Goal: Information Seeking & Learning: Learn about a topic

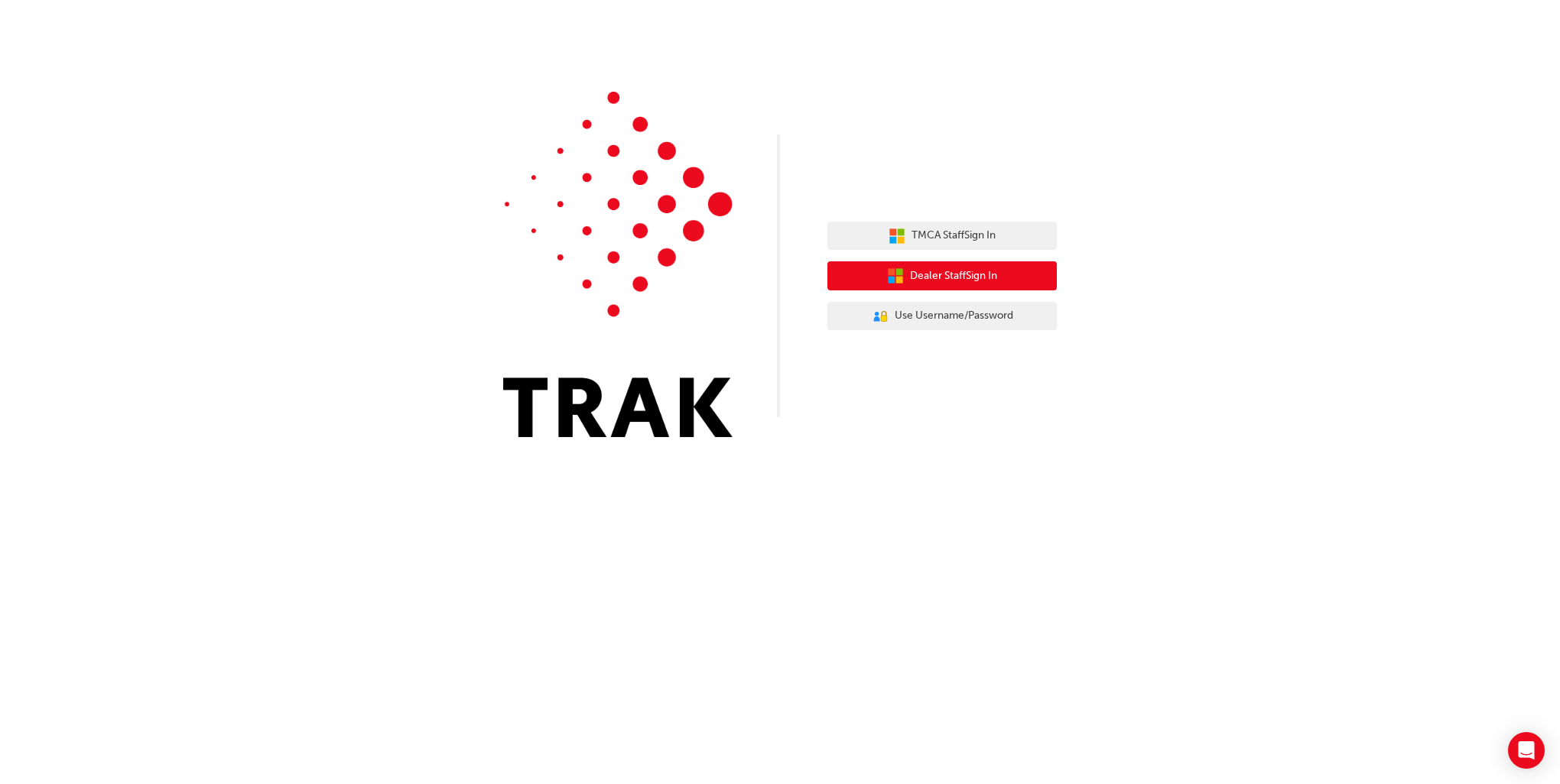
click at [963, 275] on span "Dealer Staff Sign In" at bounding box center [953, 276] width 87 height 18
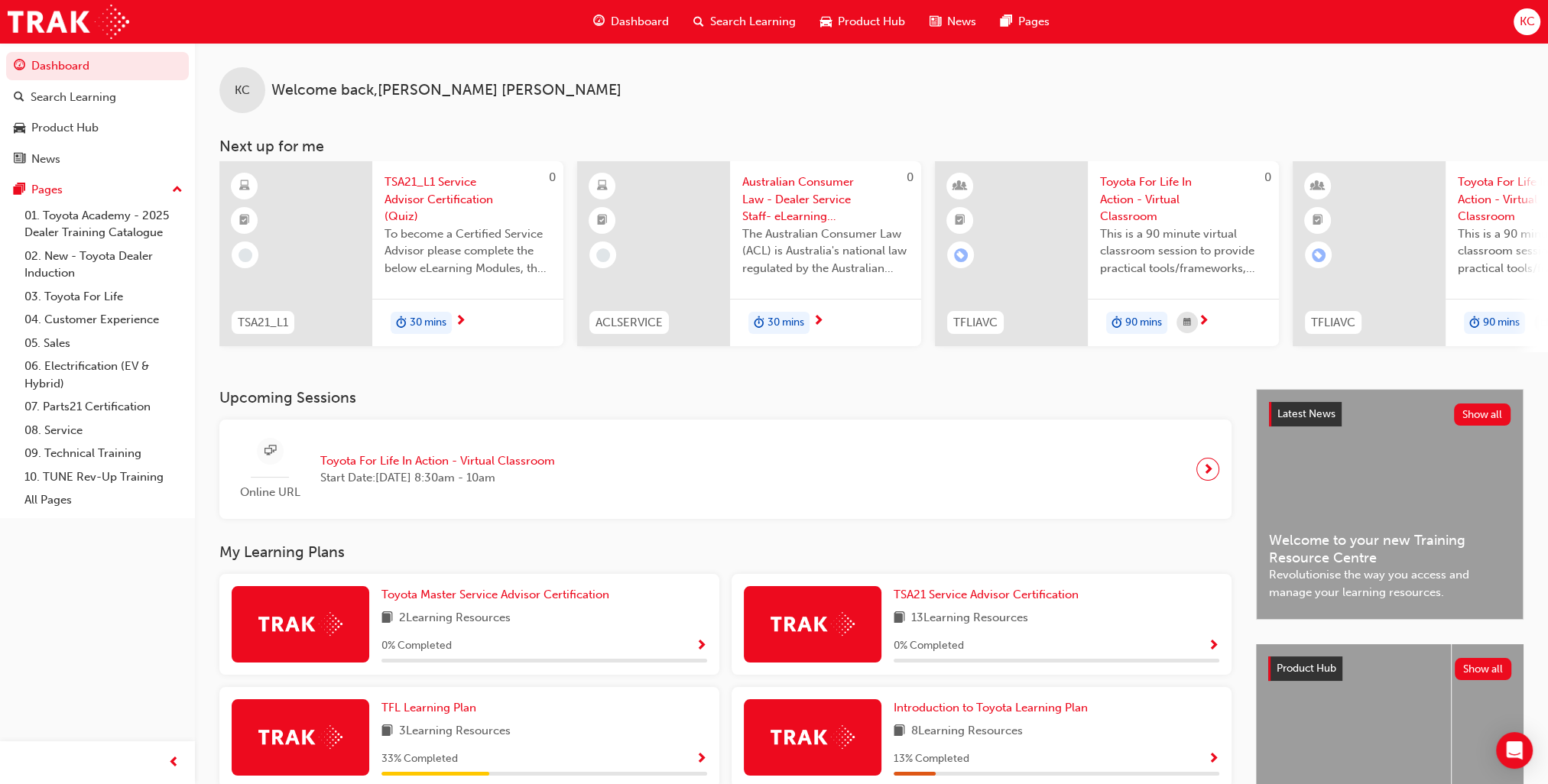
click at [778, 188] on span "Australian Consumer Law - Dealer Service Staff- eLearning Module" at bounding box center [825, 199] width 167 height 52
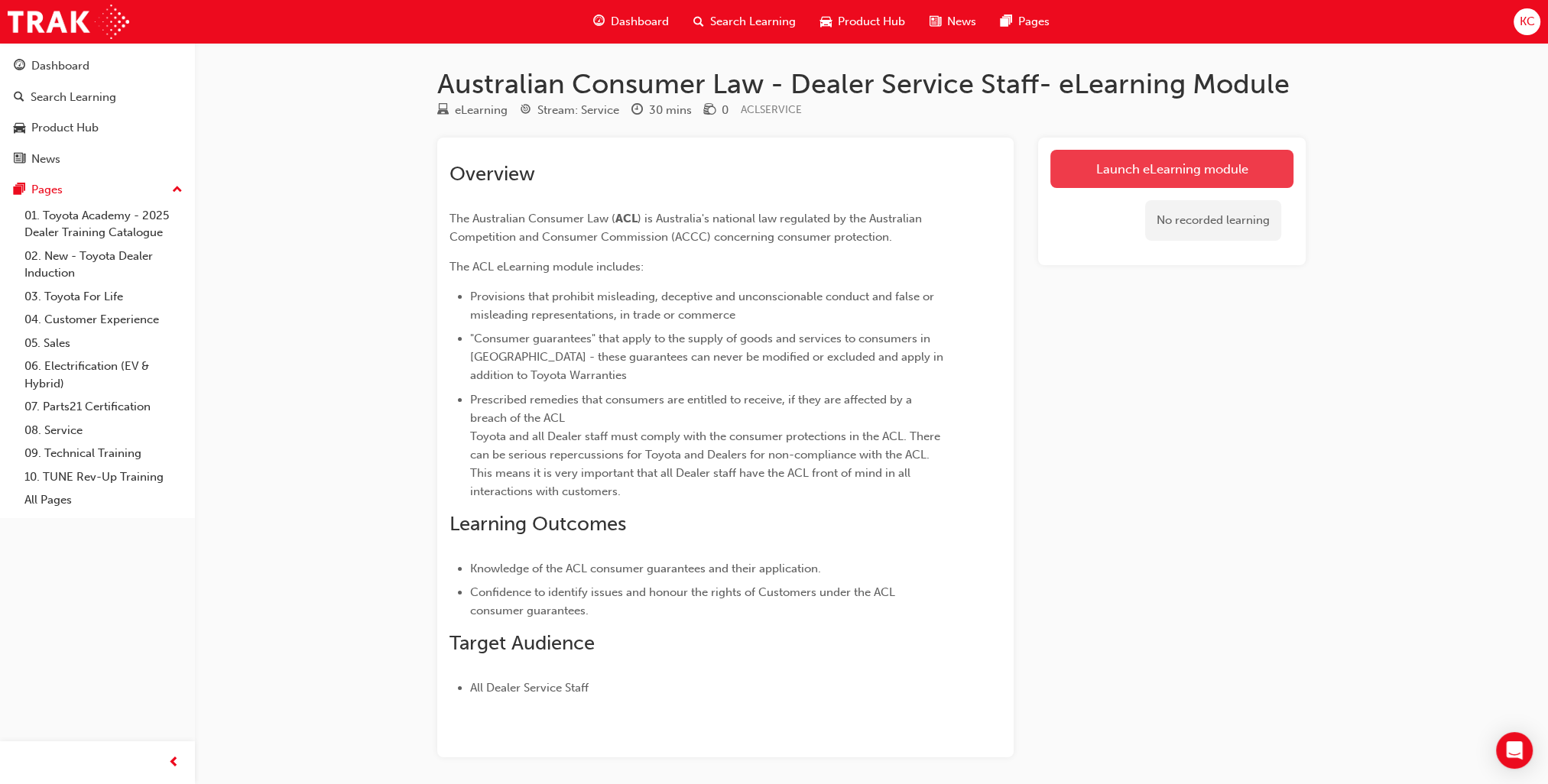
click at [1171, 165] on link "Launch eLearning module" at bounding box center [1172, 169] width 243 height 39
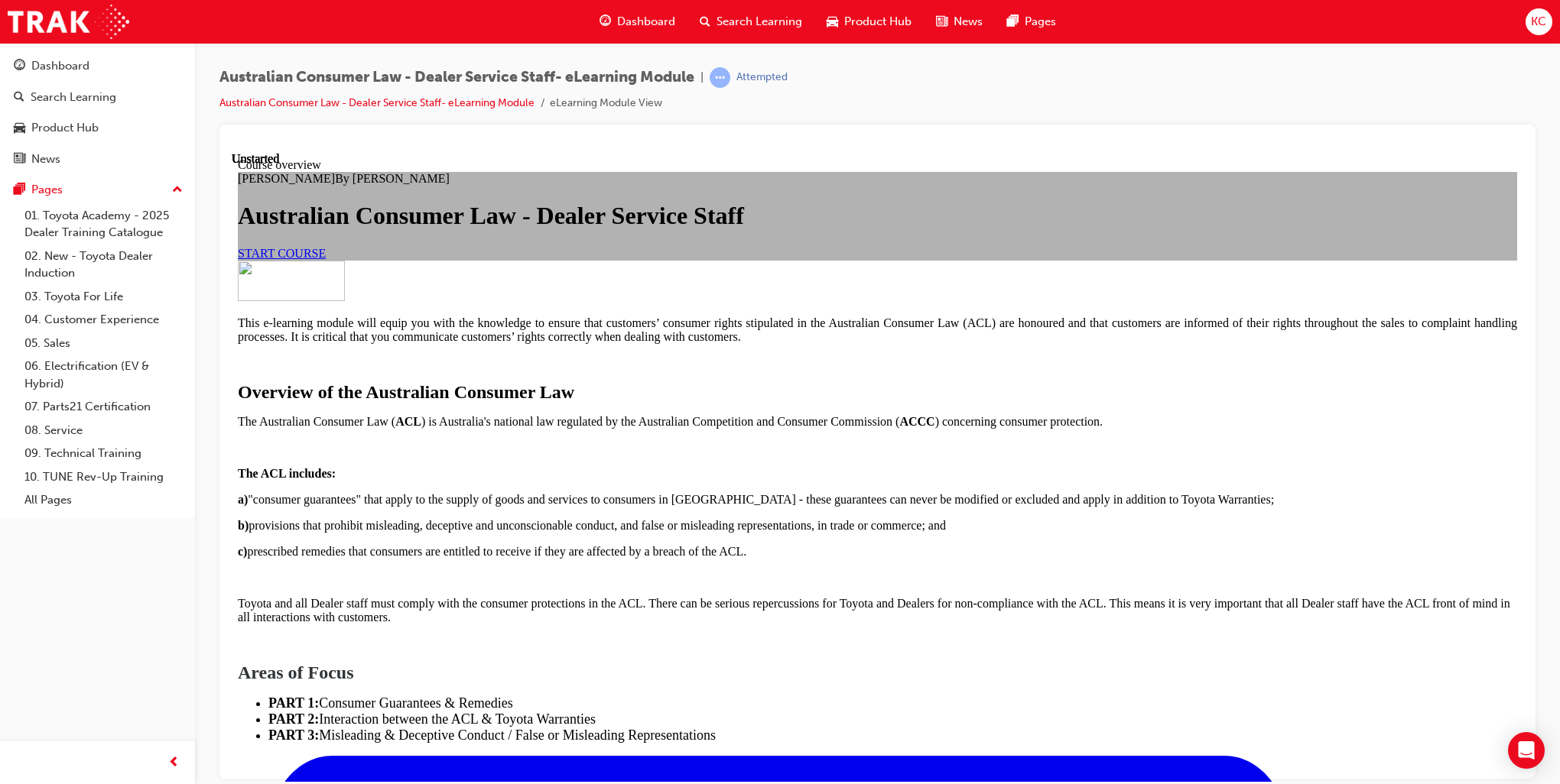
click at [326, 260] on span "START COURSE" at bounding box center [282, 253] width 88 height 13
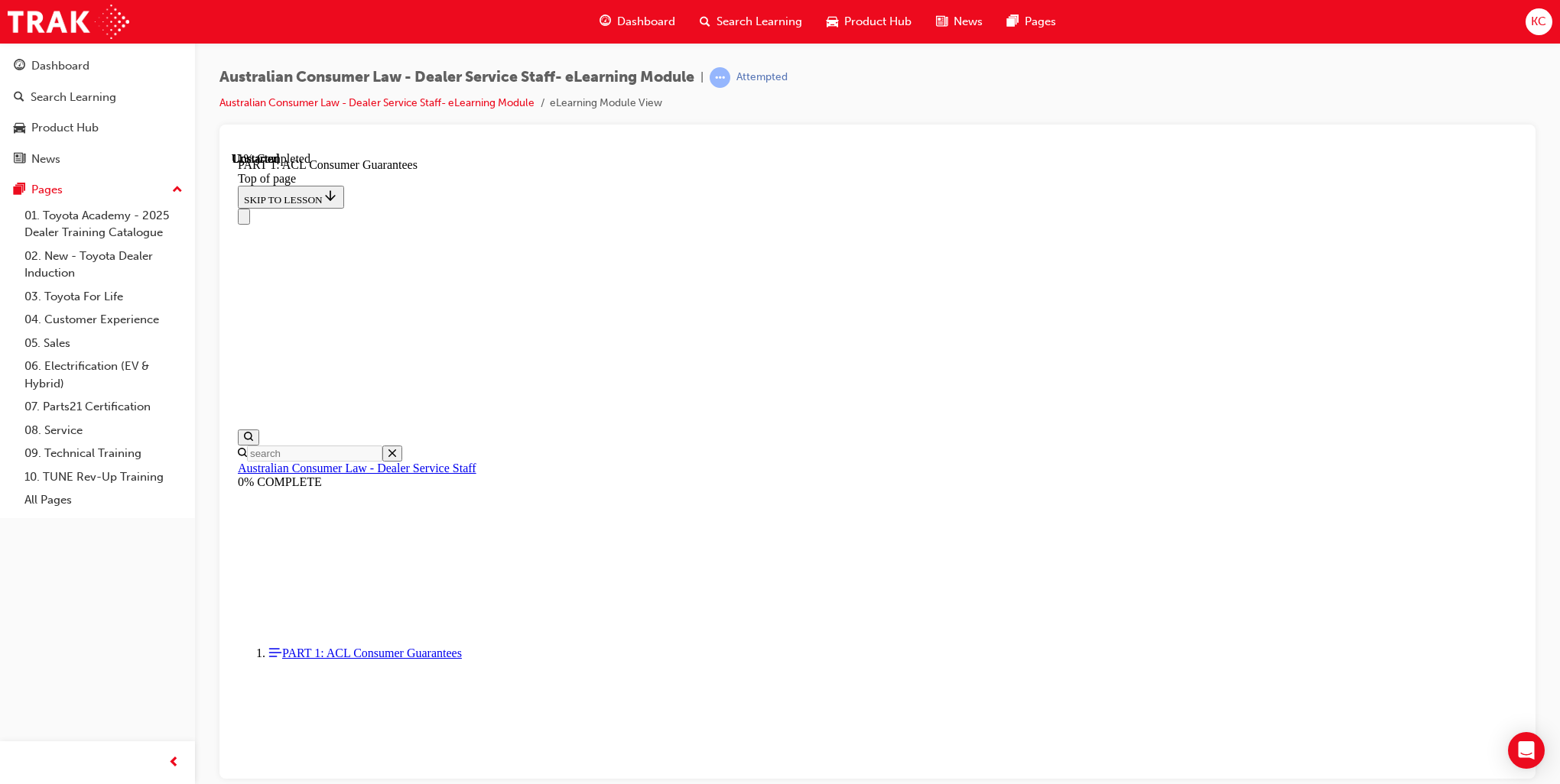
scroll to position [2453, 0]
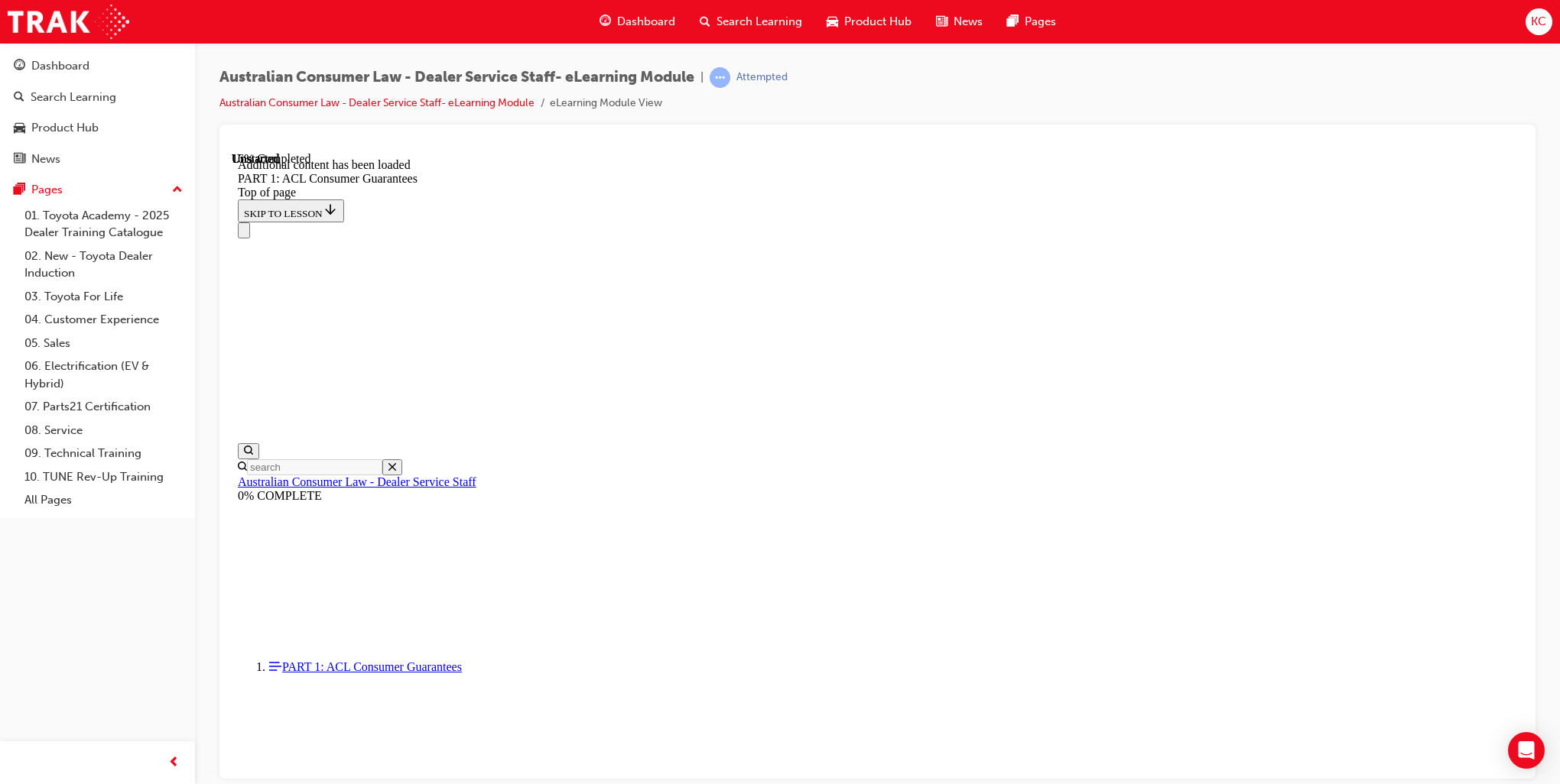
scroll to position [2866, 0]
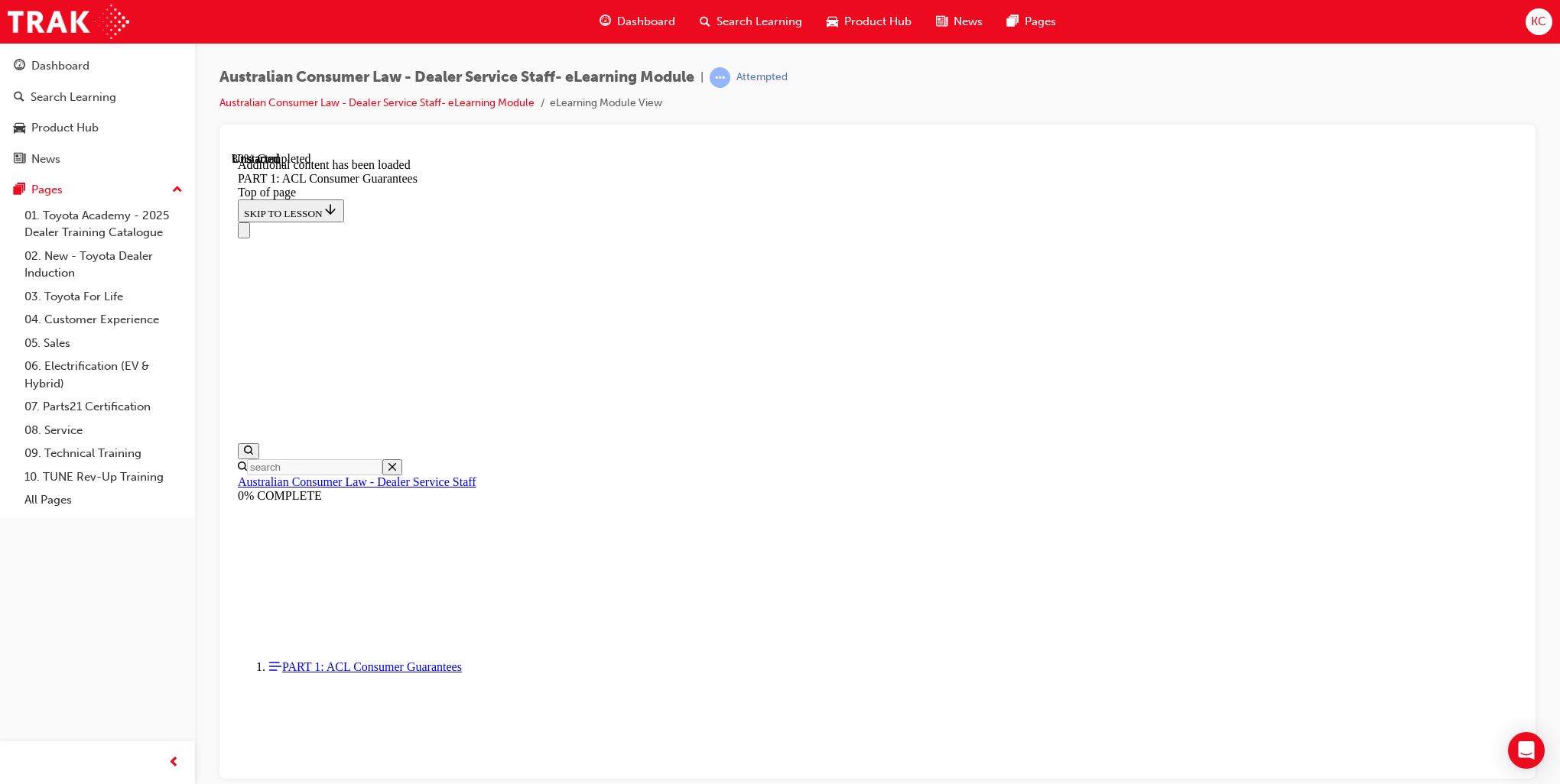
scroll to position [4125, 0]
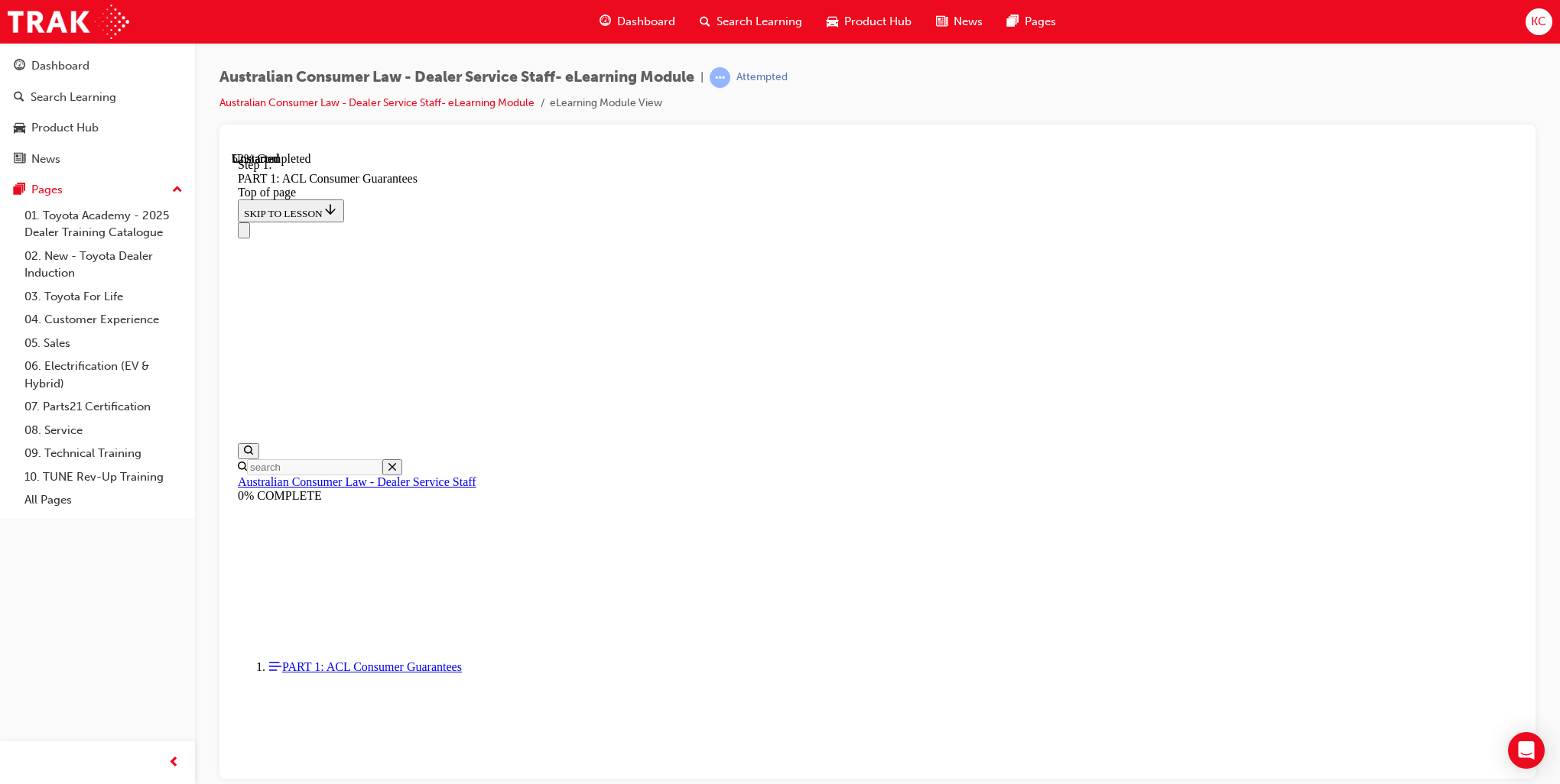
scroll to position [6846, 0]
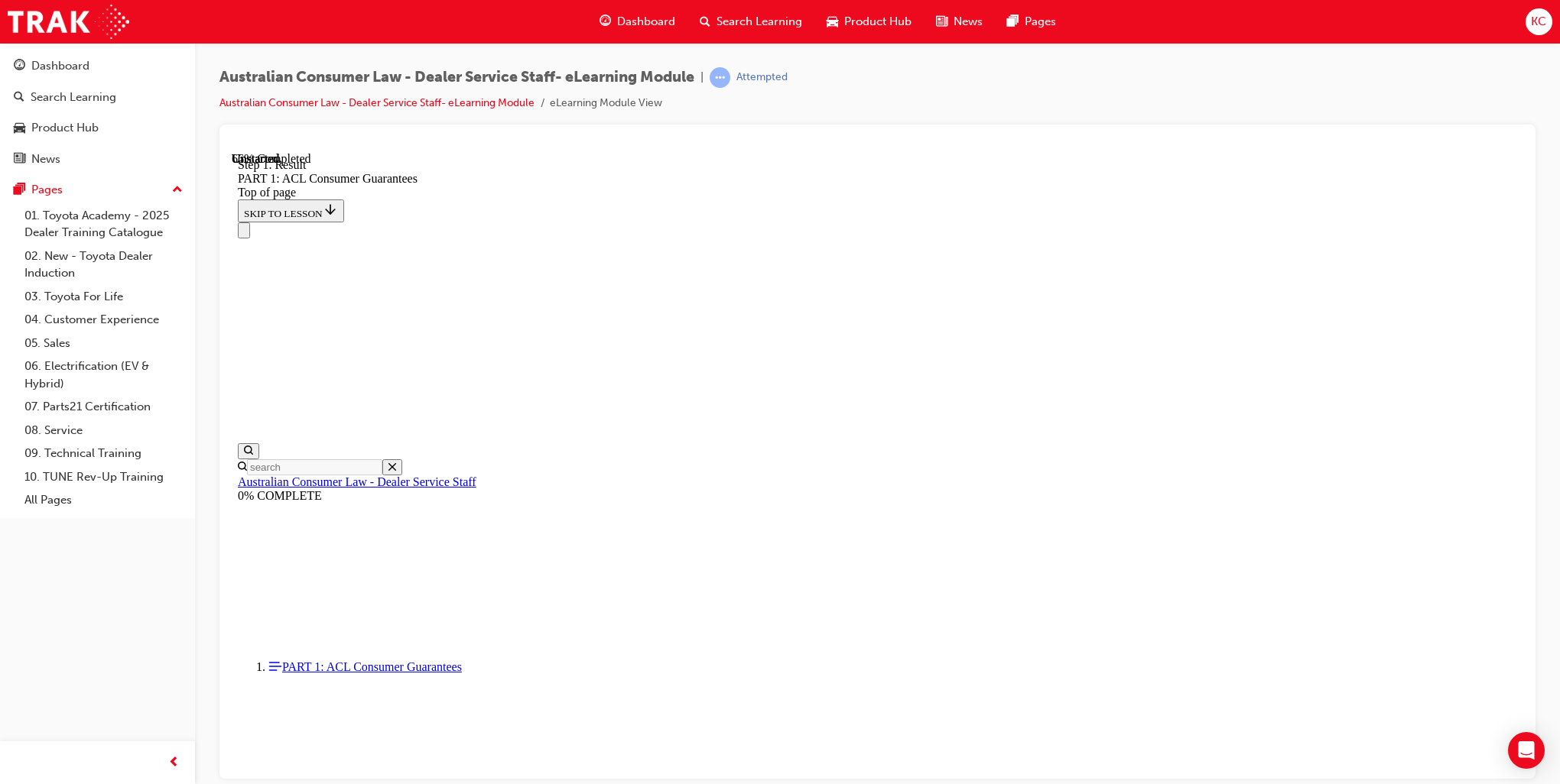
scroll to position [9258, 0]
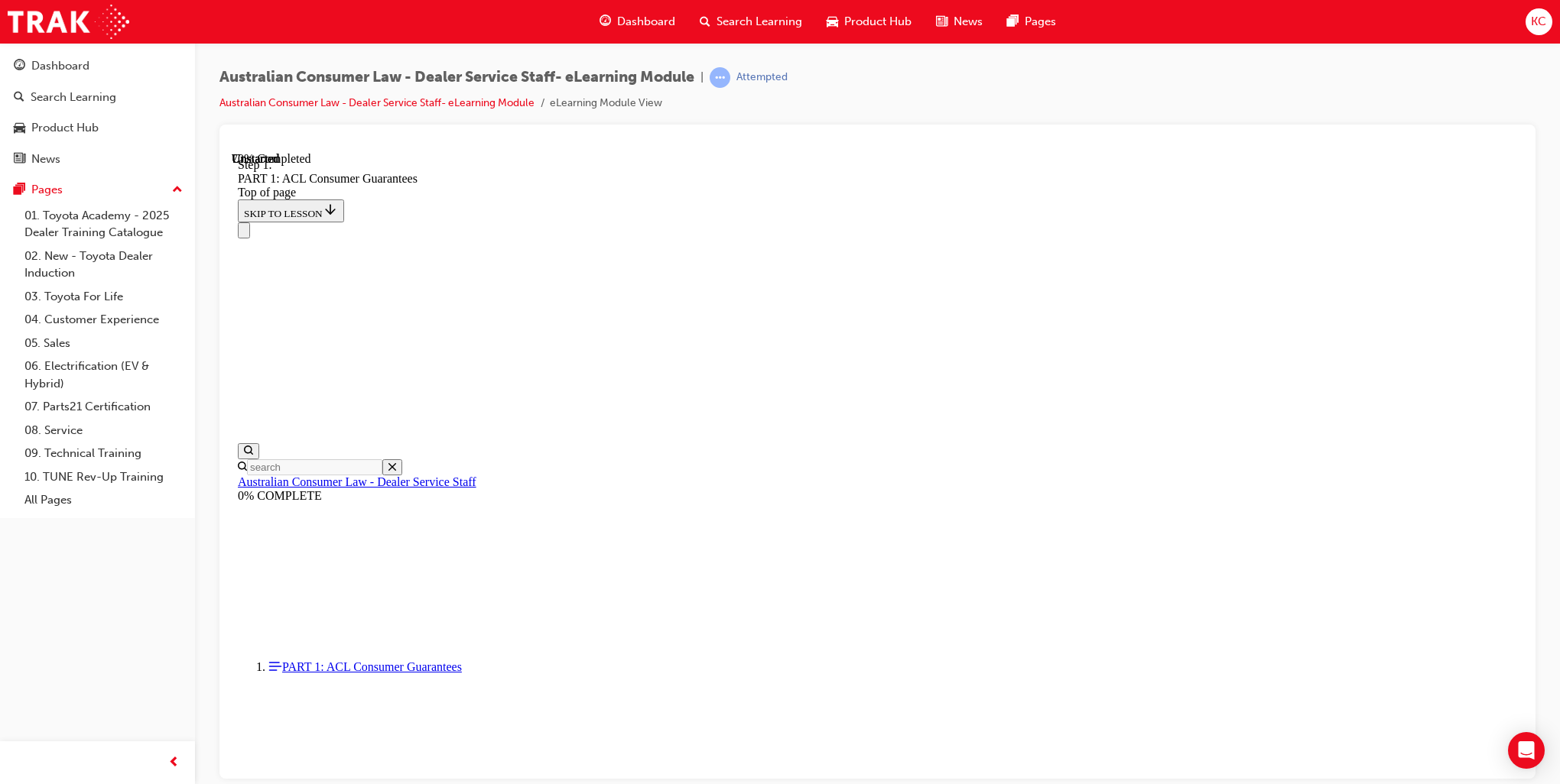
scroll to position [10363, 0]
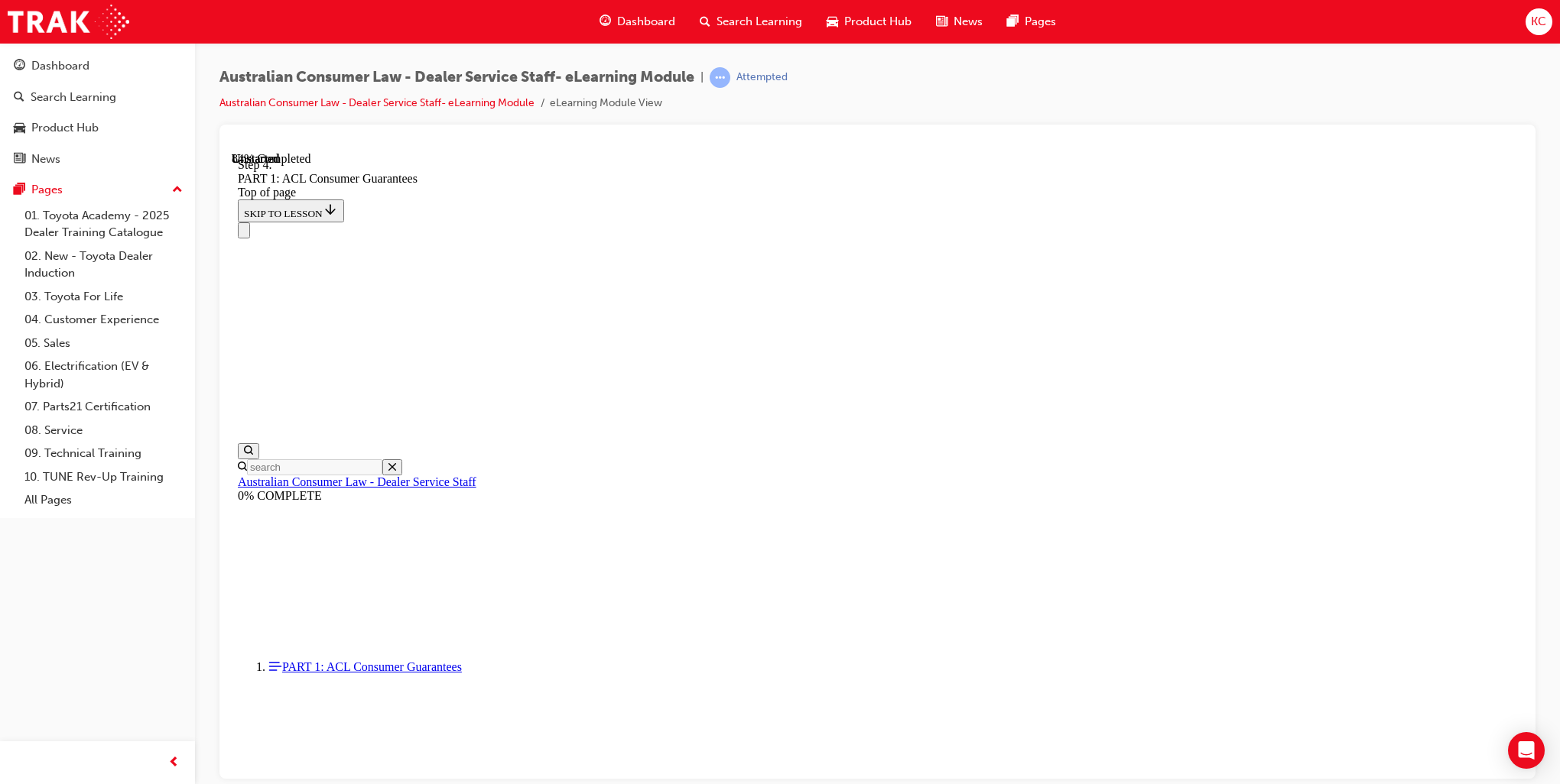
scroll to position [13325, 0]
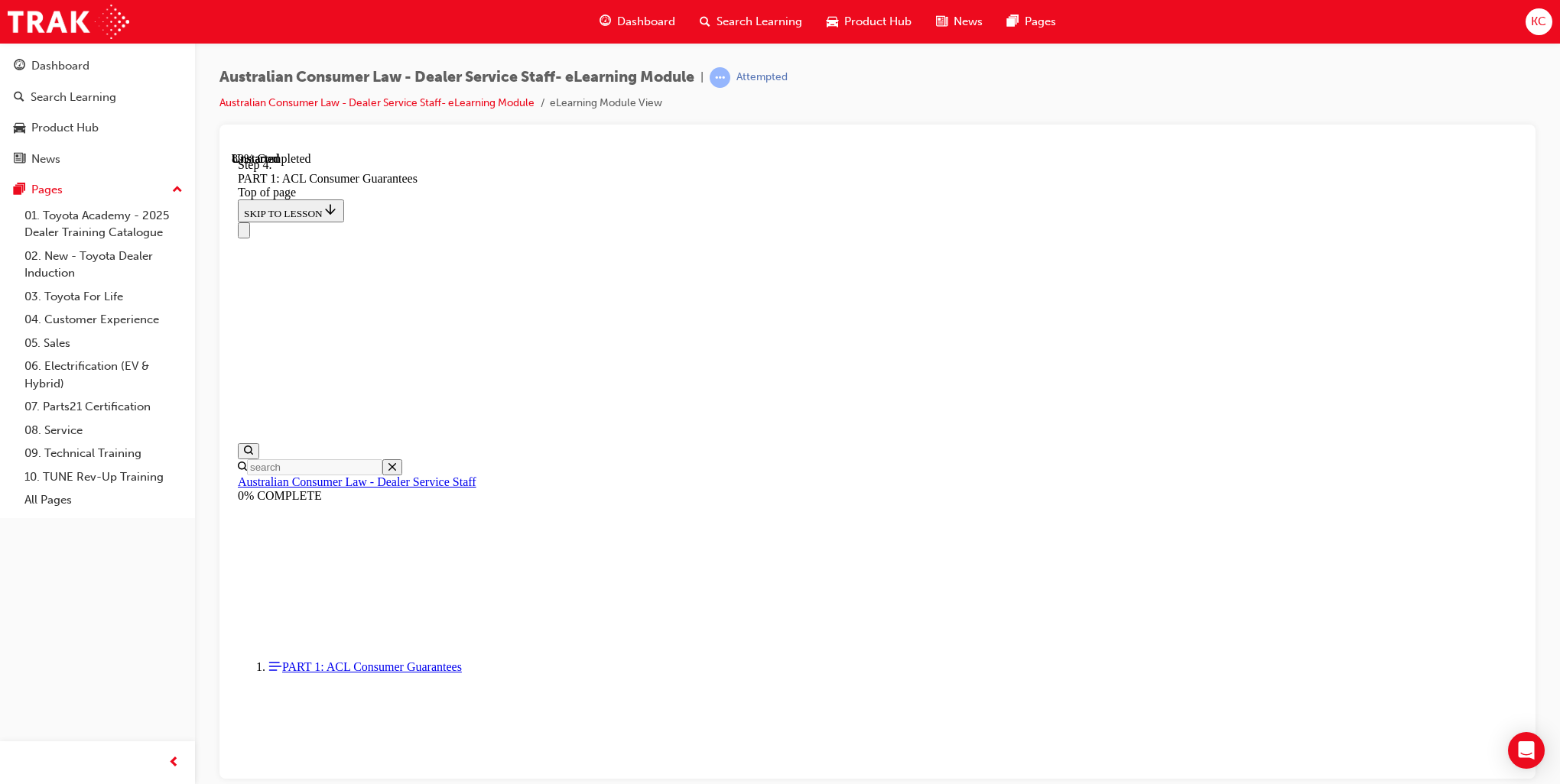
drag, startPoint x: 875, startPoint y: 313, endPoint x: 882, endPoint y: 319, distance: 9.2
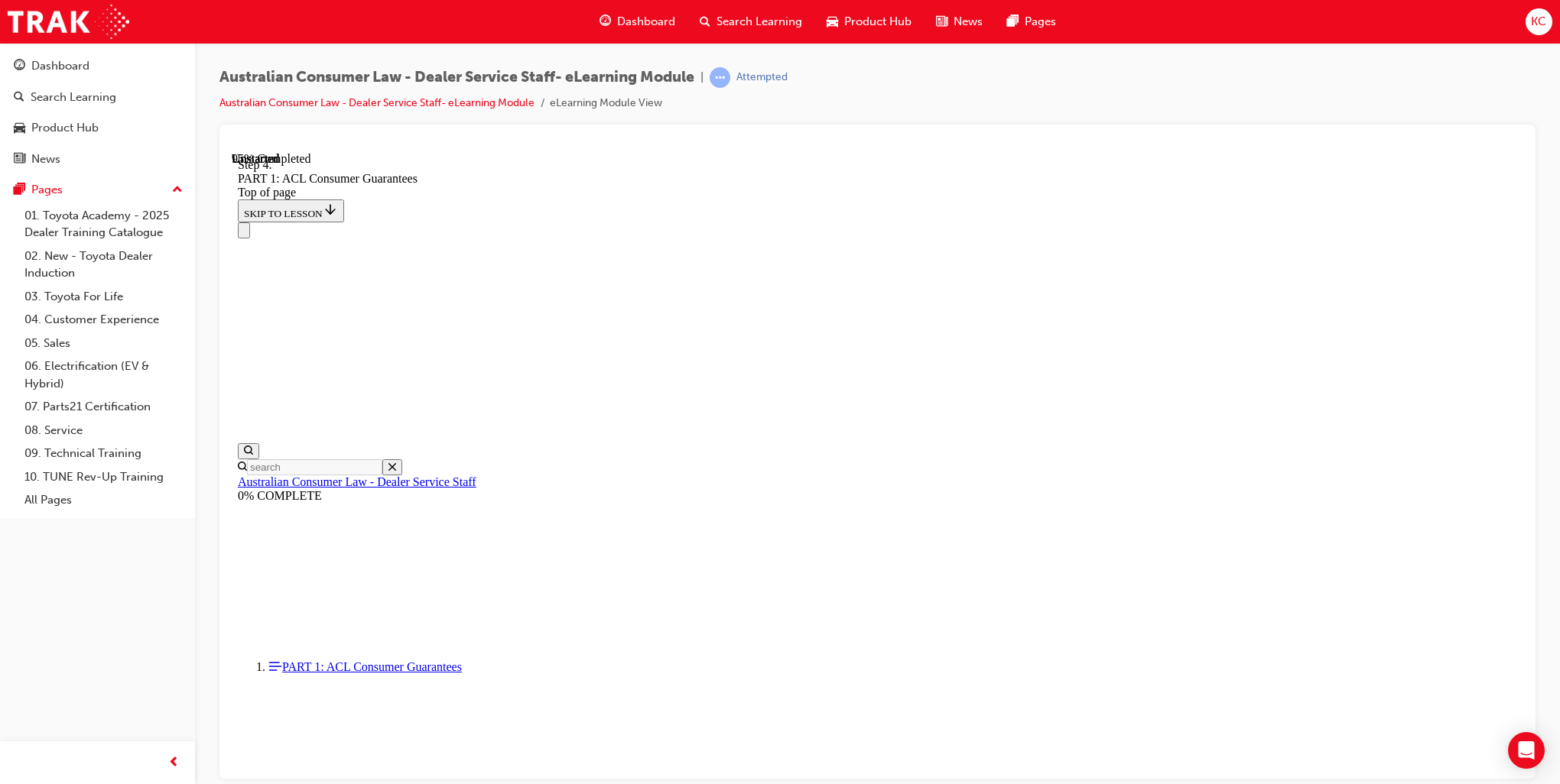
scroll to position [16225, 0]
drag, startPoint x: 841, startPoint y: 504, endPoint x: 1107, endPoint y: 231, distance: 381.2
drag, startPoint x: 841, startPoint y: 398, endPoint x: 1083, endPoint y: 400, distance: 242.0
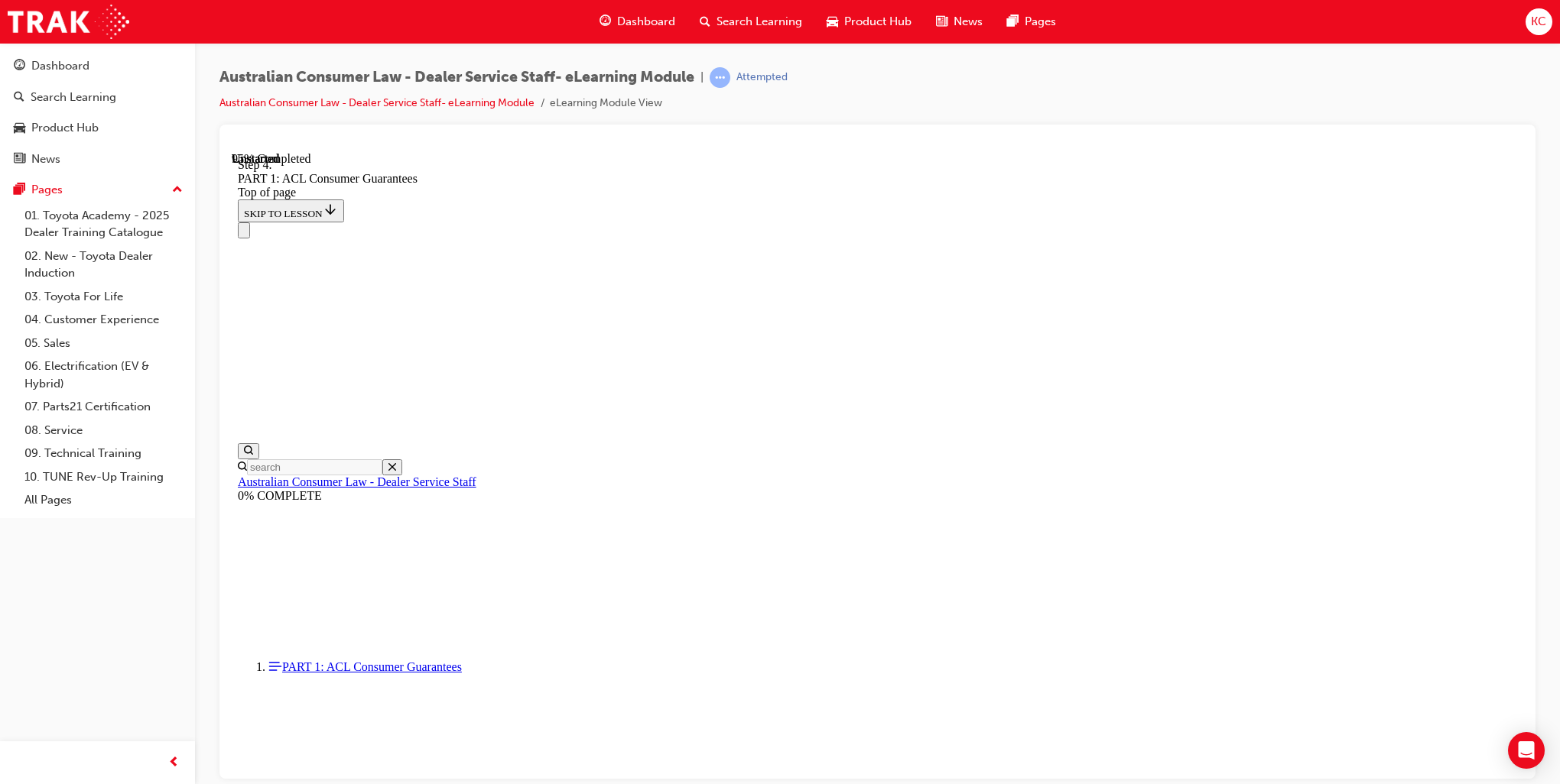
drag, startPoint x: 860, startPoint y: 479, endPoint x: 1049, endPoint y: 475, distance: 189.0
drag, startPoint x: 812, startPoint y: 679, endPoint x: 1075, endPoint y: 587, distance: 278.6
drag, startPoint x: 856, startPoint y: 663, endPoint x: 975, endPoint y: 656, distance: 119.2
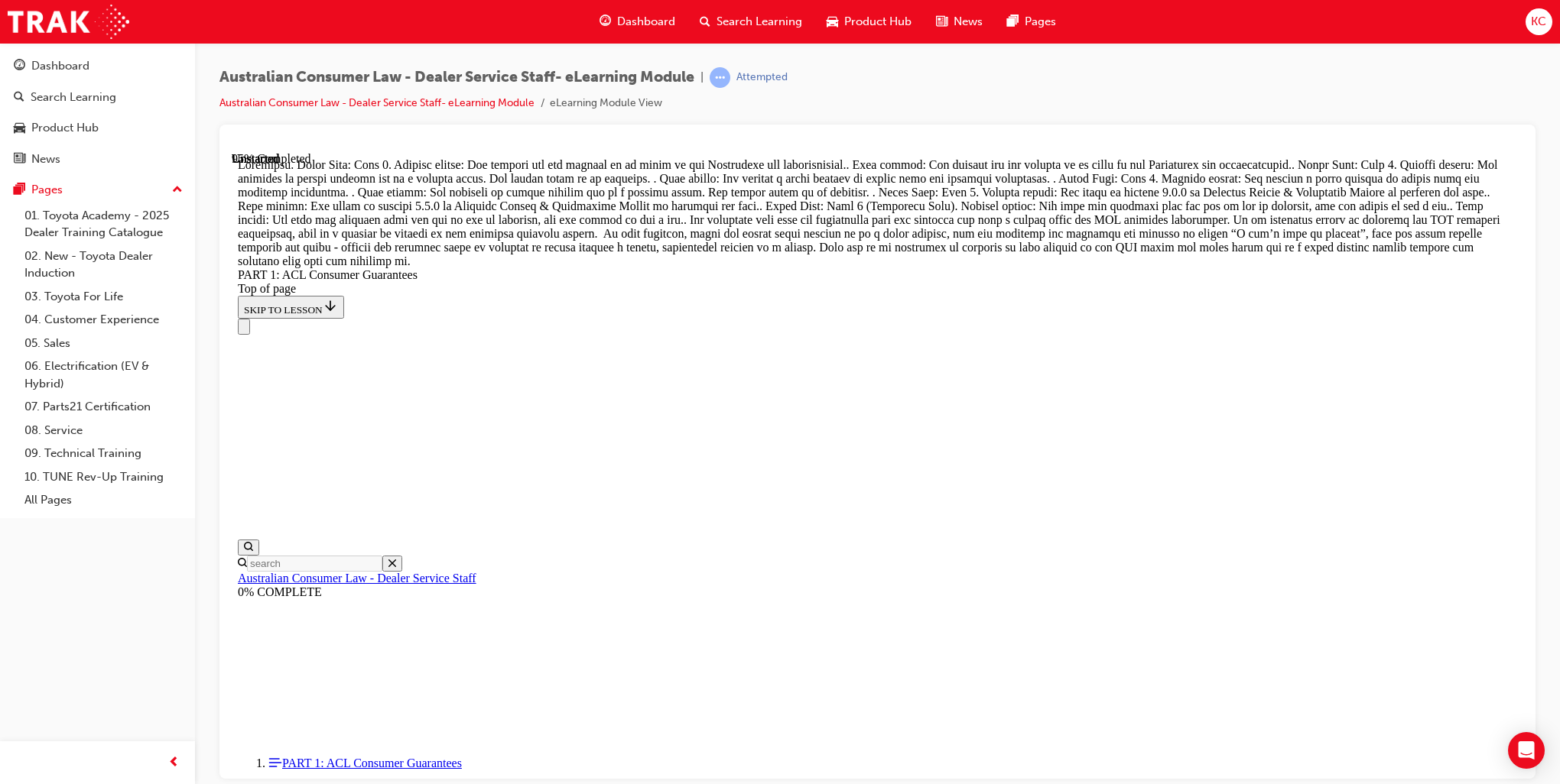
scroll to position [16108, 0]
drag, startPoint x: 904, startPoint y: 440, endPoint x: 903, endPoint y: 459, distance: 19.0
drag, startPoint x: 903, startPoint y: 459, endPoint x: 923, endPoint y: 456, distance: 20.2
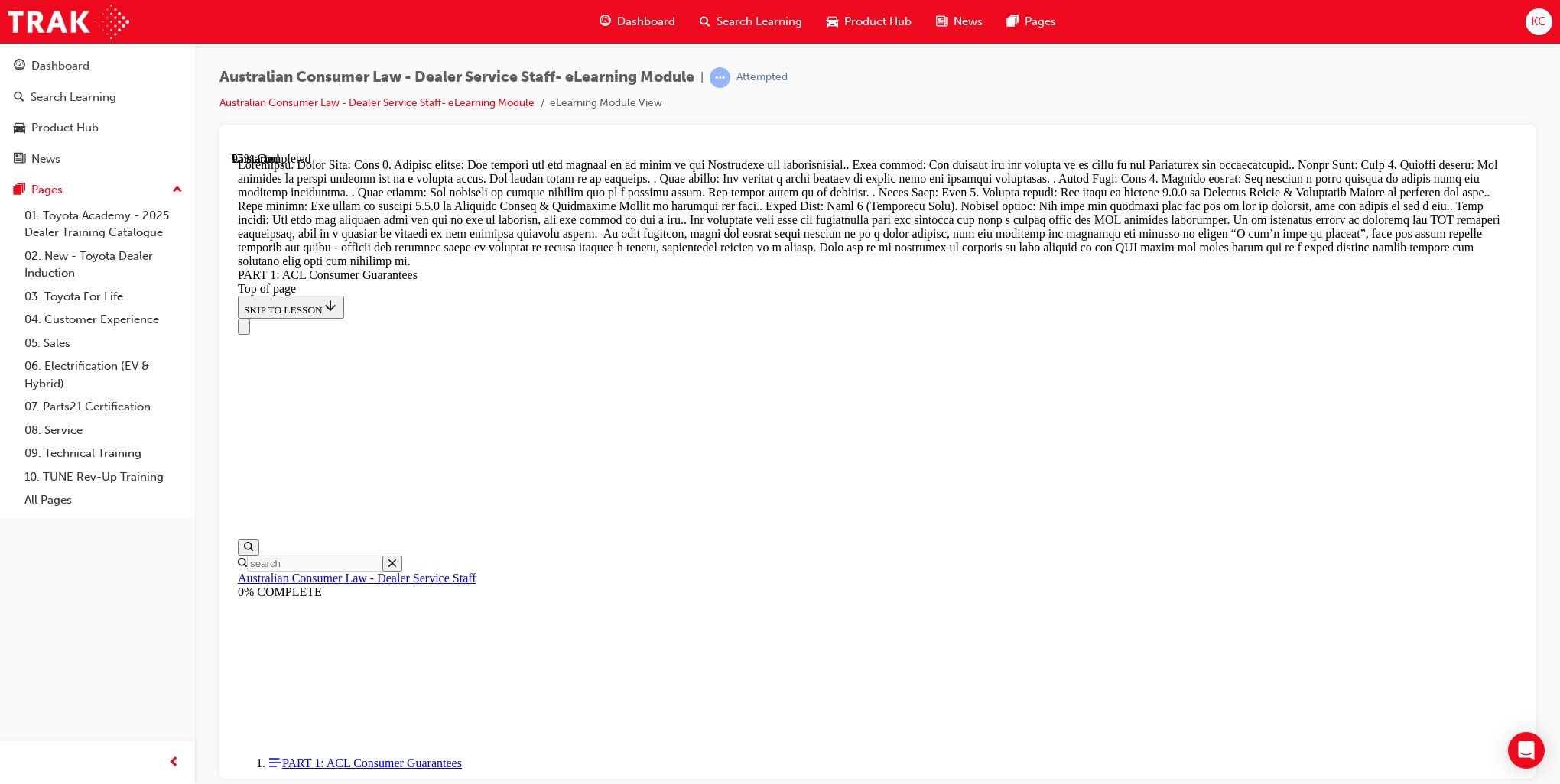
scroll to position [16221, 0]
drag, startPoint x: 824, startPoint y: 604, endPoint x: 1112, endPoint y: 254, distance: 453.3
